Goal: Information Seeking & Learning: Learn about a topic

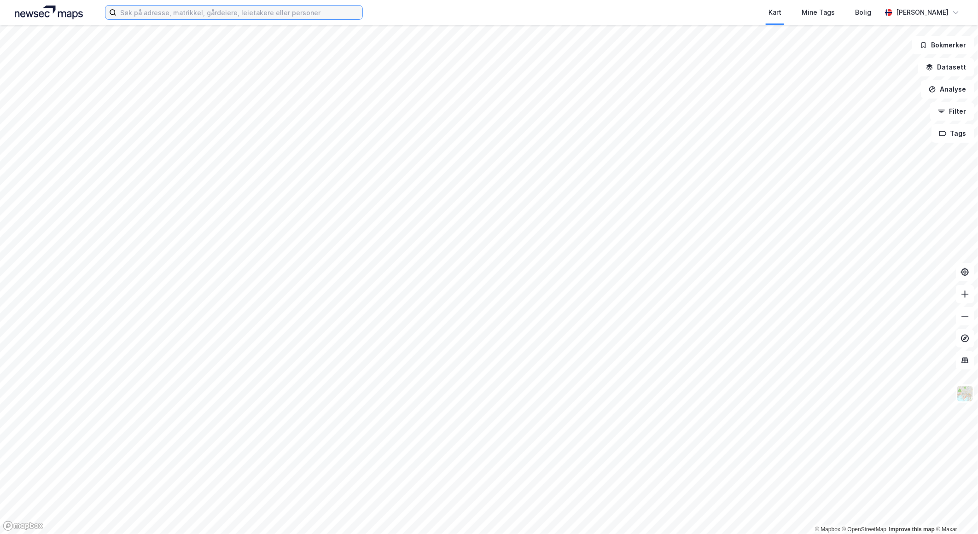
click at [335, 17] on input at bounding box center [239, 13] width 246 height 14
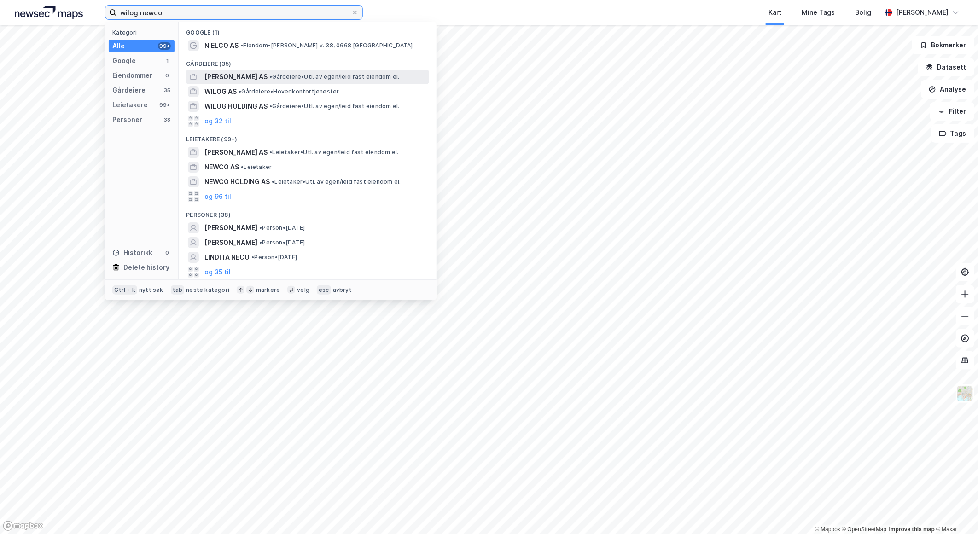
type input "wilog newco"
click at [253, 77] on span "[PERSON_NAME] AS" at bounding box center [235, 76] width 63 height 11
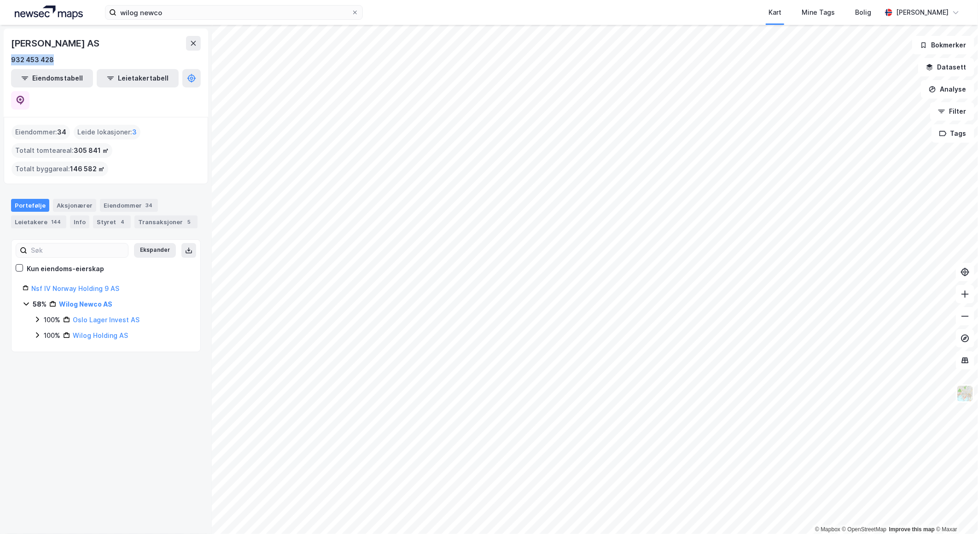
drag, startPoint x: 67, startPoint y: 59, endPoint x: 6, endPoint y: 62, distance: 61.3
click at [6, 62] on div "[PERSON_NAME] AS 932 453 428 Eiendomstabell Leietakertabell" at bounding box center [106, 73] width 204 height 88
click at [24, 302] on icon at bounding box center [25, 303] width 5 height 3
click at [25, 300] on icon at bounding box center [26, 303] width 7 height 7
click at [98, 300] on link "Wilog Newco AS" at bounding box center [85, 304] width 53 height 8
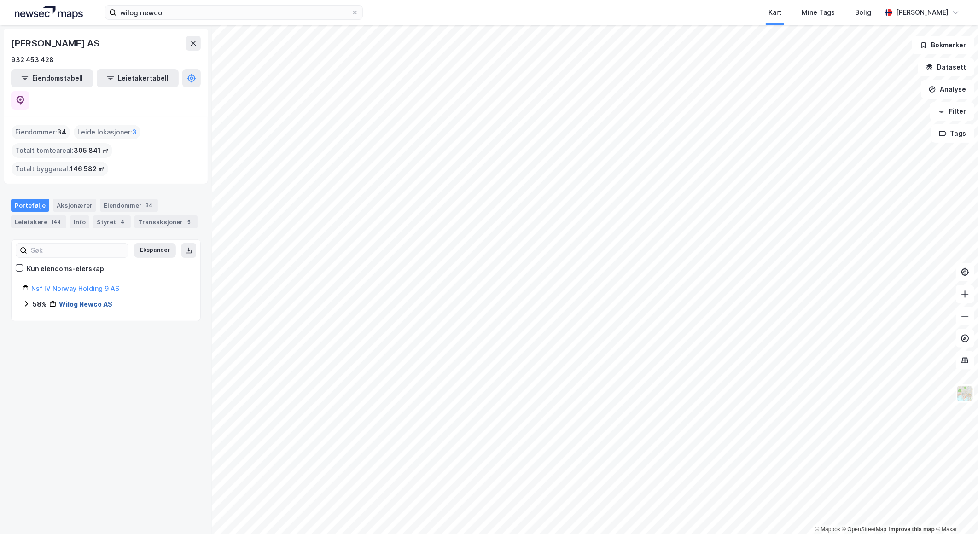
click at [96, 300] on link "Wilog Newco AS" at bounding box center [85, 304] width 53 height 8
click at [38, 316] on icon at bounding box center [37, 319] width 7 height 7
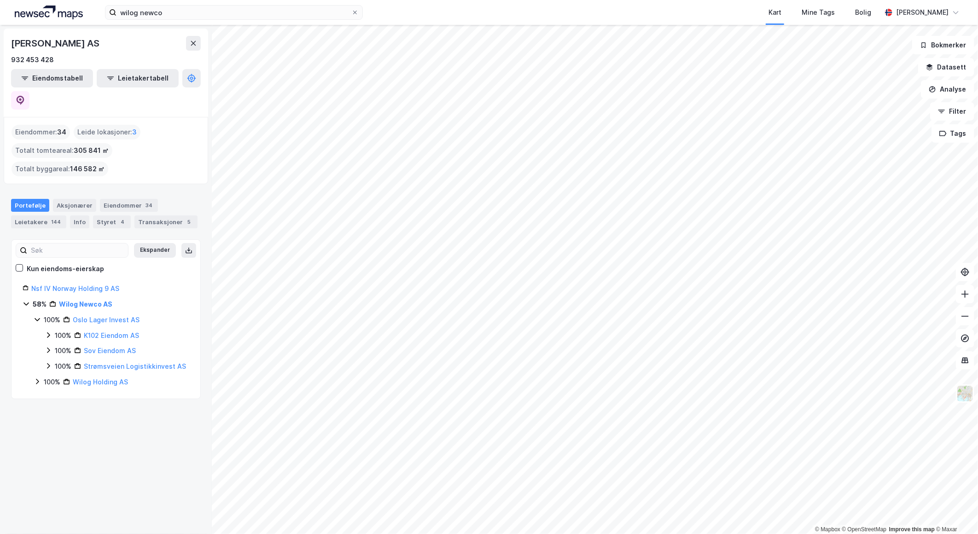
click at [35, 377] on div "100% Wilog Holding AS" at bounding box center [112, 382] width 156 height 11
click at [47, 394] on icon at bounding box center [48, 397] width 7 height 7
